Goal: Task Accomplishment & Management: Manage account settings

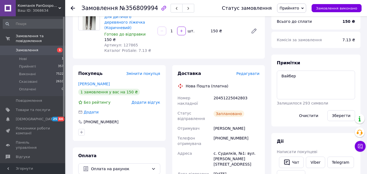
scroll to position [54, 0]
drag, startPoint x: 243, startPoint y: 93, endPoint x: 234, endPoint y: 91, distance: 9.0
click at [234, 93] on div "20451225042803" at bounding box center [236, 100] width 48 height 15
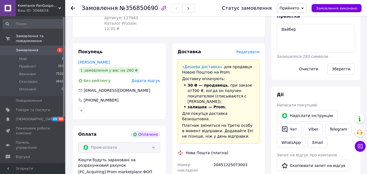
scroll to position [136, 0]
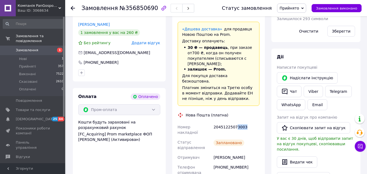
drag, startPoint x: 245, startPoint y: 106, endPoint x: 234, endPoint y: 105, distance: 11.1
click at [234, 122] on div "20451225073003" at bounding box center [236, 129] width 48 height 15
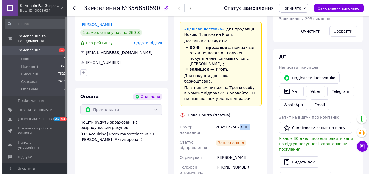
scroll to position [0, 0]
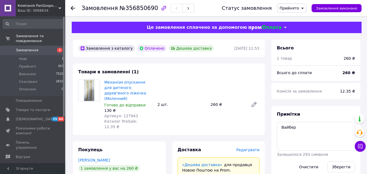
click at [40, 48] on span "Замовлення" at bounding box center [33, 50] width 34 height 5
